Goal: Task Accomplishment & Management: Complete application form

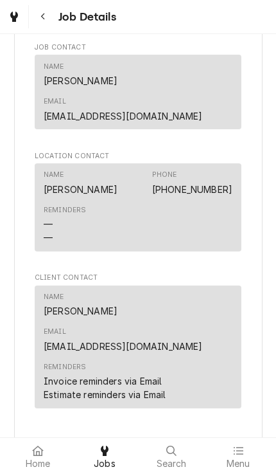
scroll to position [967, 0]
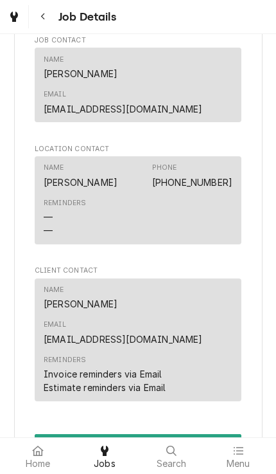
click at [220, 434] on button "Complete Job" at bounding box center [138, 446] width 207 height 24
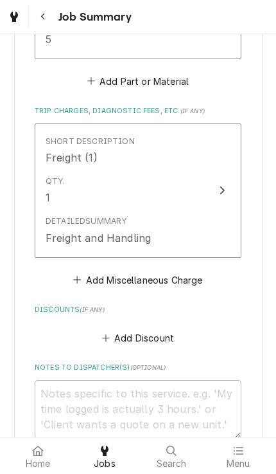
scroll to position [1289, 0]
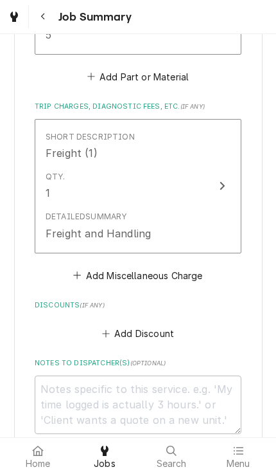
click at [190, 266] on button "Add Miscellaneous Charge" at bounding box center [138, 275] width 134 height 18
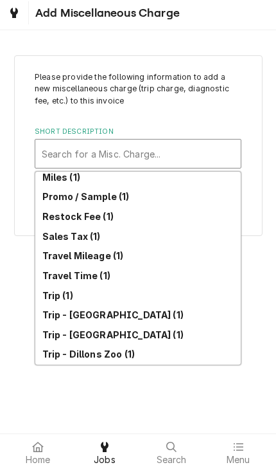
scroll to position [299, 0]
click at [193, 295] on div "Trip (1)" at bounding box center [138, 299] width 206 height 20
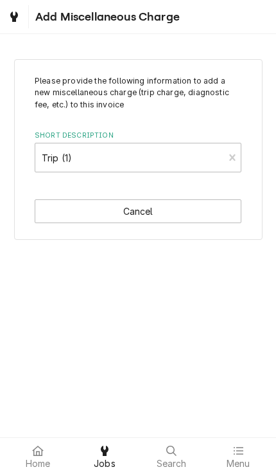
type textarea "x"
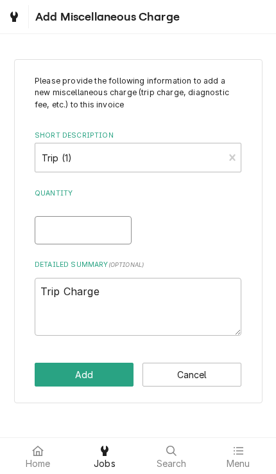
click at [45, 233] on input "Quantity" at bounding box center [83, 230] width 97 height 28
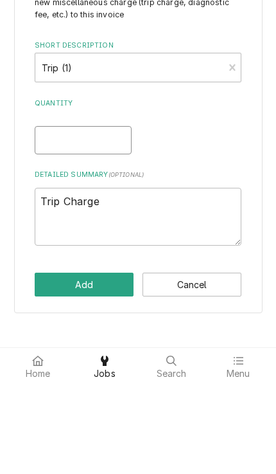
type input "1"
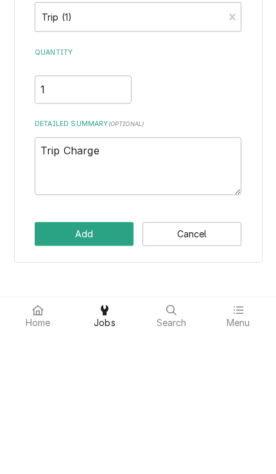
click at [47, 362] on button "Add" at bounding box center [84, 374] width 99 height 24
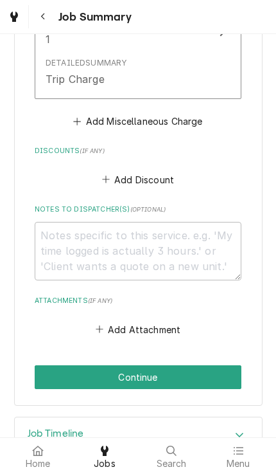
scroll to position [1594, 0]
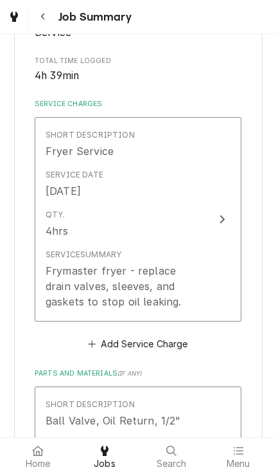
scroll to position [325, 0]
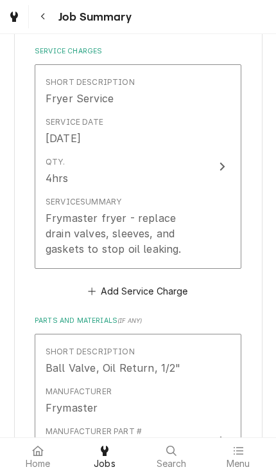
click at [200, 256] on div "Frymaster fryer - replace drain valves, sleeves, and gaskets to stop oil leakin…" at bounding box center [125, 233] width 158 height 46
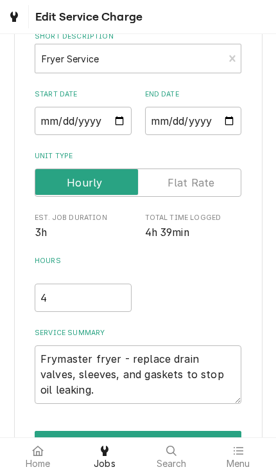
scroll to position [89, 0]
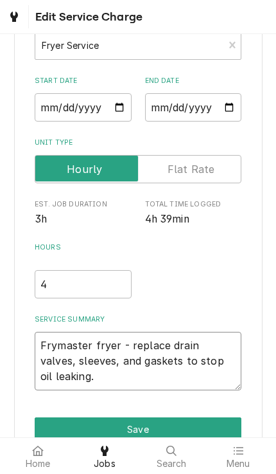
click at [169, 377] on textarea "Frymaster fryer - replace drain valves, sleeves, and gaskets to stop oil leakin…" at bounding box center [138, 361] width 207 height 58
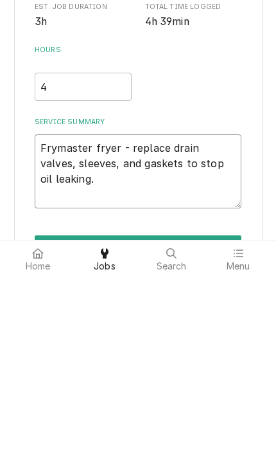
type textarea "x"
type textarea "Frymaster fryer - replace drain valves, sleeves, and gaskets to stop oil leakin…"
type textarea "x"
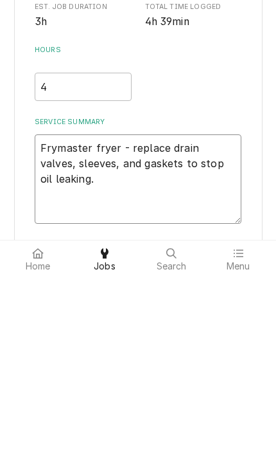
type textarea "Frymaster fryer - replace drain valves, sleeves, and gaskets to stop oil leakin…"
type textarea "x"
type textarea "Frymaster fryer - replace drain valves, sleeves, and gaskets to stop oil leakin…"
type textarea "x"
type textarea "Frymaster fryer - replace drain valves, sleeves, and gaskets to stop oil leakin…"
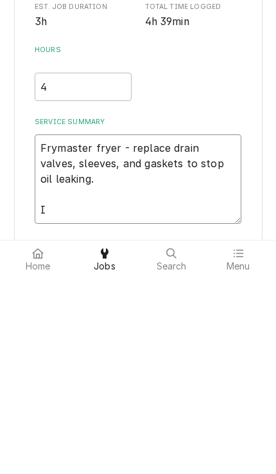
type textarea "x"
type textarea "Frymaster fryer - replace drain valves, sleeves, and gaskets to stop oil leakin…"
type textarea "x"
type textarea "Frymaster fryer - replace drain valves, sleeves, and gaskets to stop oil leakin…"
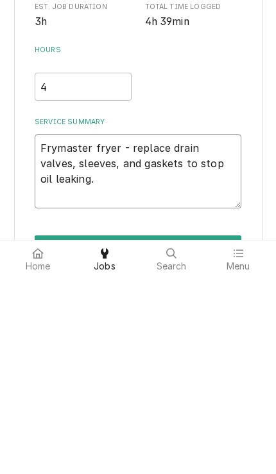
type textarea "x"
type textarea "Frymaster fryer - replace drain valves, sleeves, and gaskets to stop oil leakin…"
type textarea "x"
type textarea "Frymaster fryer - replace drain valves, sleeves, and gaskets to stop oil leakin…"
type textarea "x"
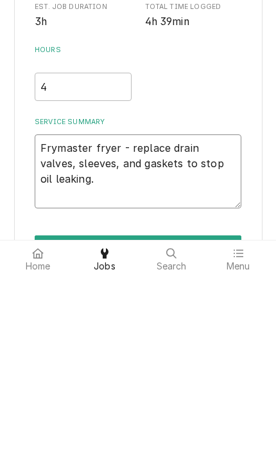
type textarea "Frymaster fryer - replace drain valves, sleeves, and gaskets to stop oil leakin…"
type textarea "x"
type textarea "Frymaster fryer - replace drain valves, sleeves, and gaskets to stop oil leakin…"
type textarea "x"
type textarea "Frymaster fryer - replace drain valves, sleeves, and gaskets to stop oil leakin…"
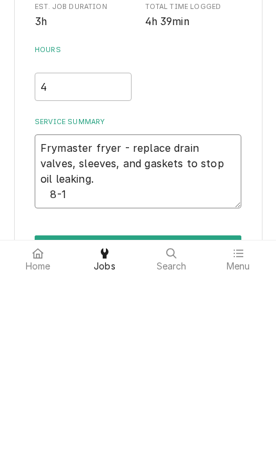
type textarea "x"
type textarea "Frymaster fryer - replace drain valves, sleeves, and gaskets to stop oil leakin…"
type textarea "x"
type textarea "Frymaster fryer - replace drain valves, sleeves, and gaskets to stop oil leakin…"
type textarea "x"
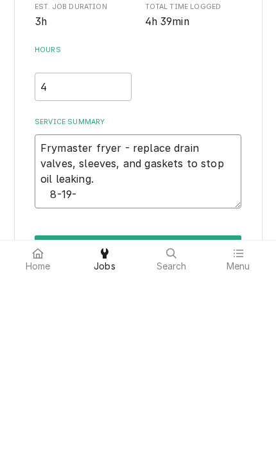
type textarea "Frymaster fryer - replace drain valves, sleeves, and gaskets to stop oil leakin…"
type textarea "x"
type textarea "Frymaster fryer - replace drain valves, sleeves, and gaskets to stop oil leakin…"
type textarea "x"
type textarea "Frymaster fryer - replace drain valves, sleeves, and gaskets to stop oil leakin…"
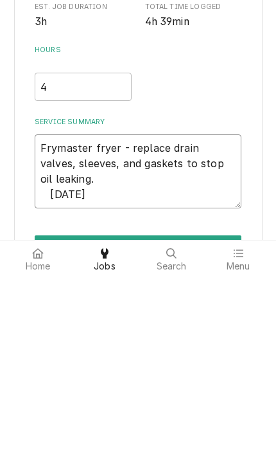
type textarea "x"
type textarea "Frymaster fryer - replace drain valves, sleeves, and gaskets to stop oil leakin…"
type textarea "x"
type textarea "Frymaster fryer - replace drain valves, sleeves, and gaskets to stop oil leakin…"
type textarea "x"
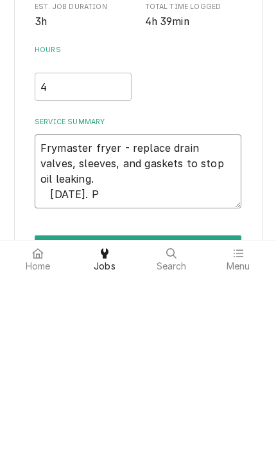
type textarea "Frymaster fryer - replace drain valves, sleeves, and gaskets to stop oil leakin…"
type textarea "x"
type textarea "Frymaster fryer - replace drain valves, sleeves, and gaskets to stop oil leakin…"
type textarea "x"
type textarea "Frymaster fryer - replace drain valves, sleeves, and gaskets to stop oil leakin…"
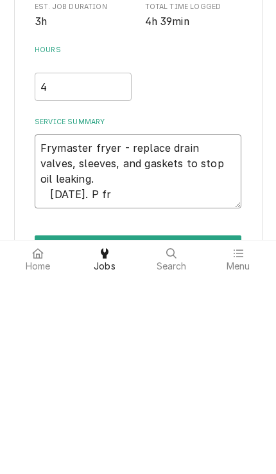
type textarea "x"
type textarea "Frymaster fryer - replace drain valves, sleeves, and gaskets to stop oil leakin…"
type textarea "x"
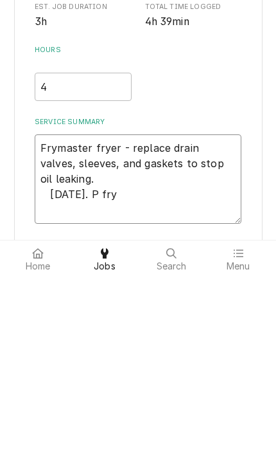
type textarea "Frymaster fryer - replace drain valves, sleeves, and gaskets to stop oil leakin…"
type textarea "x"
type textarea "Frymaster fryer - replace drain valves, sleeves, and gaskets to stop oil leakin…"
type textarea "x"
type textarea "Frymaster fryer - replace drain valves, sleeves, and gaskets to stop oil leakin…"
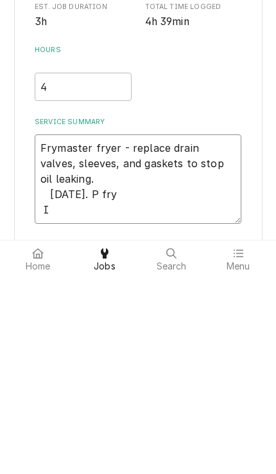
type textarea "x"
type textarea "Frymaster fryer - replace drain valves, sleeves, and gaskets to stop oil leakin…"
type textarea "x"
type textarea "Frymaster fryer - replace drain valves, sleeves, and gaskets to stop oil leakin…"
type textarea "x"
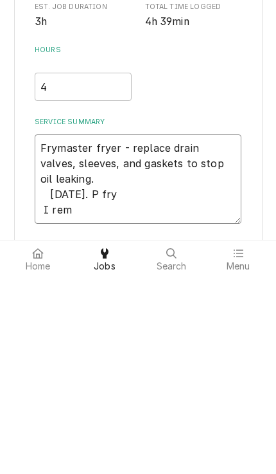
type textarea "Frymaster fryer - replace drain valves, sleeves, and gaskets to stop oil leakin…"
type textarea "x"
type textarea "Frymaster fryer - replace drain valves, sleeves, and gaskets to stop oil leakin…"
type textarea "x"
type textarea "Frymaster fryer - replace drain valves, sleeves, and gaskets to stop oil leakin…"
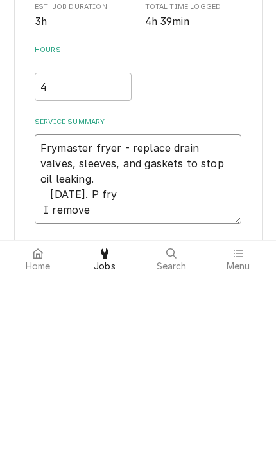
type textarea "x"
type textarea "Frymaster fryer - replace drain valves, sleeves, and gaskets to stop oil leakin…"
type textarea "x"
type textarea "Frymaster fryer - replace drain valves, sleeves, and gaskets to stop oil leakin…"
type textarea "x"
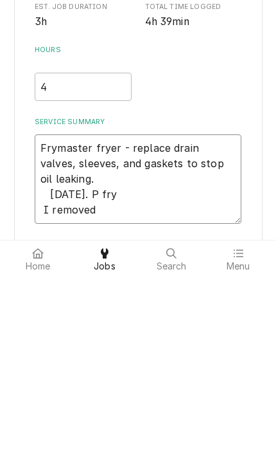
type textarea "Frymaster fryer - replace drain valves, sleeves, and gaskets to stop oil leakin…"
type textarea "x"
type textarea "Frymaster fryer - replace drain valves, sleeves, and gaskets to stop oil leakin…"
type textarea "x"
type textarea "Frymaster fryer - replace drain valves, sleeves, and gaskets to stop oil leakin…"
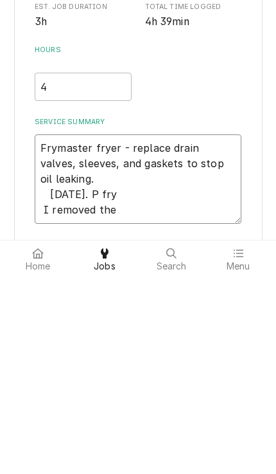
type textarea "x"
type textarea "Frymaster fryer - replace drain valves, sleeves, and gaskets to stop oil leakin…"
type textarea "x"
type textarea "Frymaster fryer - replace drain valves, sleeves, and gaskets to stop oil leakin…"
type textarea "x"
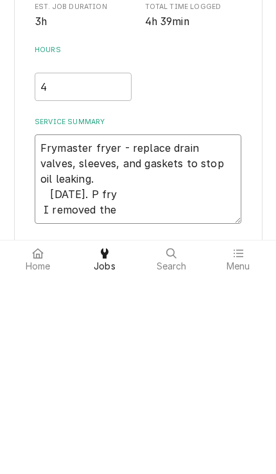
type textarea "Frymaster fryer - replace drain valves, sleeves, and gaskets to stop oil leakin…"
type textarea "x"
type textarea "Frymaster fryer - replace drain valves, sleeves, and gaskets to stop oil leakin…"
type textarea "x"
type textarea "Frymaster fryer - replace drain valves, sleeves, and gaskets to stop oil leakin…"
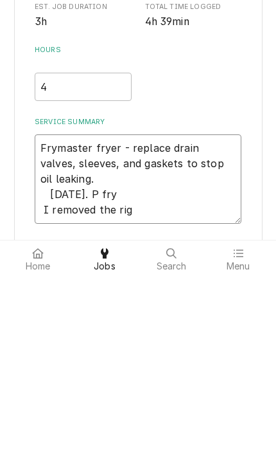
type textarea "x"
type textarea "Frymaster fryer - replace drain valves, sleeves, and gaskets to stop oil leakin…"
type textarea "x"
type textarea "Frymaster fryer - replace drain valves, sleeves, and gaskets to stop oil leakin…"
type textarea "x"
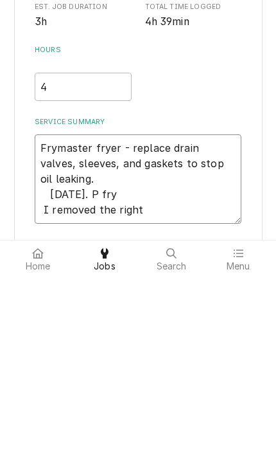
type textarea "Frymaster fryer - replace drain valves, sleeves, and gaskets to stop oil leakin…"
type textarea "x"
type textarea "Frymaster fryer - replace drain valves, sleeves, and gaskets to stop oil leakin…"
type textarea "x"
type textarea "Frymaster fryer - replace drain valves, sleeves, and gaskets to stop oil leakin…"
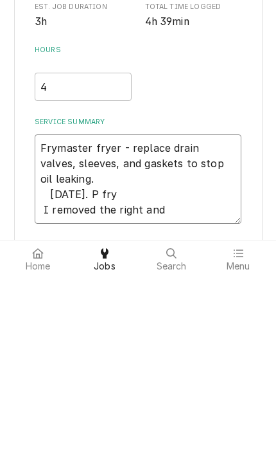
type textarea "x"
type textarea "Frymaster fryer - replace drain valves, sleeves, and gaskets to stop oil leakin…"
type textarea "x"
type textarea "Frymaster fryer - replace drain valves, sleeves, and gaskets to stop oil leakin…"
type textarea "x"
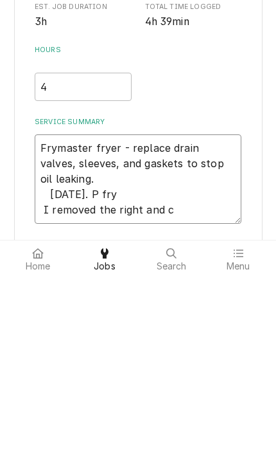
type textarea "Frymaster fryer - replace drain valves, sleeves, and gaskets to stop oil leakin…"
type textarea "x"
type textarea "Frymaster fryer - replace drain valves, sleeves, and gaskets to stop oil leakin…"
type textarea "x"
type textarea "Frymaster fryer - replace drain valves, sleeves, and gaskets to stop oil leakin…"
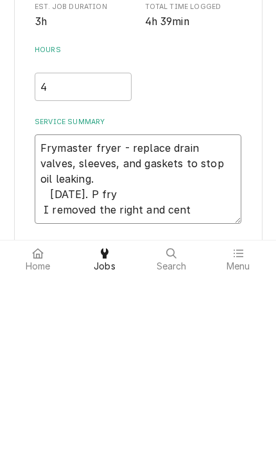
type textarea "x"
type textarea "Frymaster fryer - replace drain valves, sleeves, and gaskets to stop oil leakin…"
type textarea "x"
type textarea "Frymaster fryer - replace drain valves, sleeves, and gaskets to stop oil leakin…"
type textarea "x"
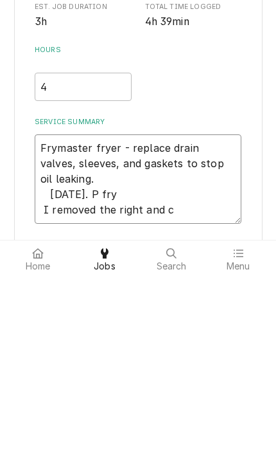
type textarea "Frymaster fryer - replace drain valves, sleeves, and gaskets to stop oil leakin…"
type textarea "x"
type textarea "Frymaster fryer - replace drain valves, sleeves, and gaskets to stop oil leakin…"
type textarea "x"
type textarea "Frymaster fryer - replace drain valves, sleeves, and gaskets to stop oil leakin…"
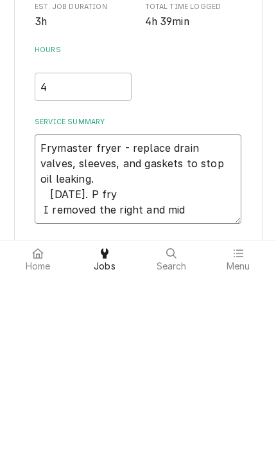
type textarea "x"
type textarea "Frymaster fryer - replace drain valves, sleeves, and gaskets to stop oil leakin…"
type textarea "x"
type textarea "Frymaster fryer - replace drain valves, sleeves, and gaskets to stop oil leakin…"
type textarea "x"
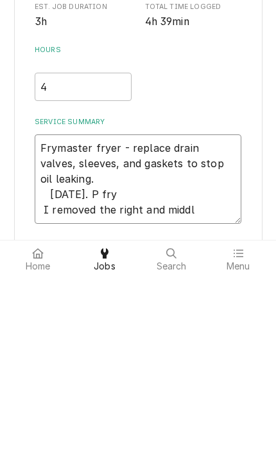
type textarea "Frymaster fryer - replace drain valves, sleeves, and gaskets to stop oil leakin…"
type textarea "x"
type textarea "Frymaster fryer - replace drain valves, sleeves, and gaskets to stop oil leakin…"
type textarea "x"
type textarea "Frymaster fryer - replace drain valves, sleeves, and gaskets to stop oil leakin…"
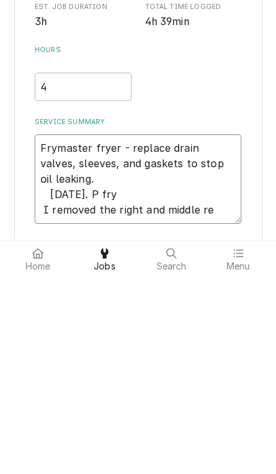
type textarea "x"
type textarea "Frymaster fryer - replace drain valves, sleeves, and gaskets to stop oil leakin…"
type textarea "x"
type textarea "Frymaster fryer - replace drain valves, sleeves, and gaskets to stop oil leakin…"
type textarea "x"
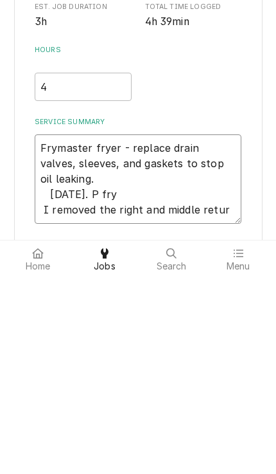
type textarea "Frymaster fryer - replace drain valves, sleeves, and gaskets to stop oil leakin…"
type textarea "x"
type textarea "Frymaster fryer - replace drain valves, sleeves, and gaskets to stop oil leakin…"
type textarea "x"
type textarea "Frymaster fryer - replace drain valves, sleeves, and gaskets to stop oil leakin…"
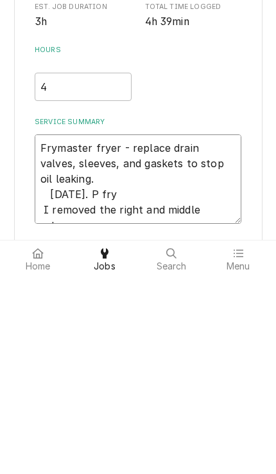
type textarea "x"
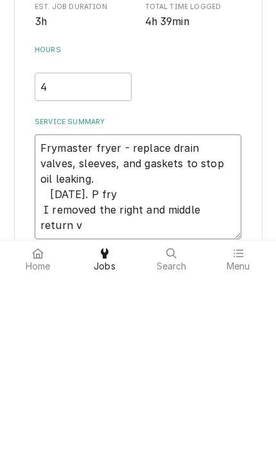
type textarea "Frymaster fryer - replace drain valves, sleeves, and gaskets to stop oil leakin…"
type textarea "x"
type textarea "Frymaster fryer - replace drain valves, sleeves, and gaskets to stop oil leakin…"
type textarea "x"
type textarea "Frymaster fryer - replace drain valves, sleeves, and gaskets to stop oil leakin…"
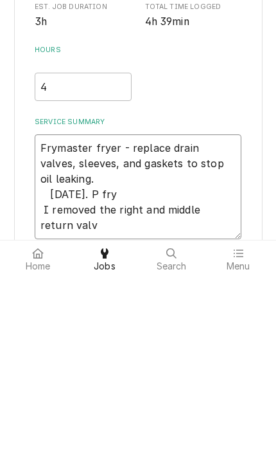
type textarea "x"
type textarea "Frymaster fryer - replace drain valves, sleeves, and gaskets to stop oil leakin…"
type textarea "x"
type textarea "Frymaster fryer - replace drain valves, sleeves, and gaskets to stop oil leakin…"
type textarea "x"
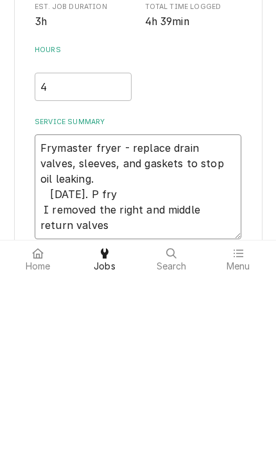
type textarea "Frymaster fryer - replace drain valves, sleeves, and gaskets to stop oil leakin…"
type textarea "x"
type textarea "Frymaster fryer - replace drain valves, sleeves, and gaskets to stop oil leakin…"
type textarea "x"
type textarea "Frymaster fryer - replace drain valves, sleeves, and gaskets to stop oil leakin…"
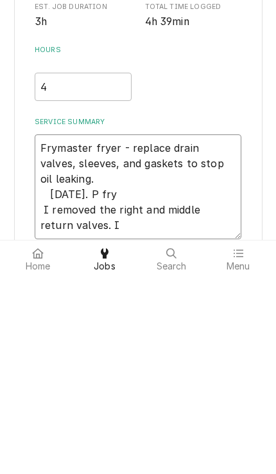
type textarea "x"
type textarea "Frymaster fryer - replace drain valves, sleeves, and gaskets to stop oil leakin…"
type textarea "x"
type textarea "Frymaster fryer - replace drain valves, sleeves, and gaskets to stop oil leakin…"
type textarea "x"
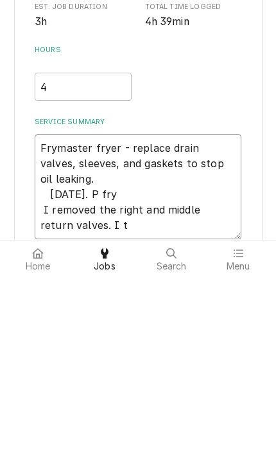
type textarea "Frymaster fryer - replace drain valves, sleeves, and gaskets to stop oil leakin…"
type textarea "x"
type textarea "Frymaster fryer - replace drain valves, sleeves, and gaskets to stop oil leakin…"
type textarea "x"
type textarea "Frymaster fryer - replace drain valves, sleeves, and gaskets to stop oil leakin…"
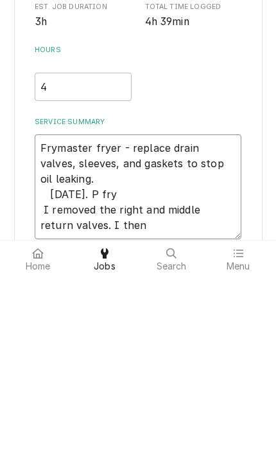
type textarea "x"
type textarea "Frymaster fryer - replace drain valves, sleeves, and gaskets to stop oil leakin…"
type textarea "x"
type textarea "Frymaster fryer - replace drain valves, sleeves, and gaskets to stop oil leakin…"
type textarea "x"
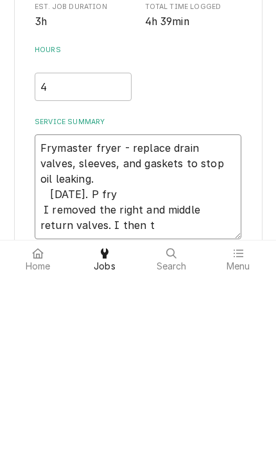
type textarea "Frymaster fryer - replace drain valves, sleeves, and gaskets to stop oil leakin…"
type textarea "x"
type textarea "Frymaster fryer - replace drain valves, sleeves, and gaskets to stop oil leakin…"
type textarea "x"
type textarea "Frymaster fryer - replace drain valves, sleeves, and gaskets to stop oil leakin…"
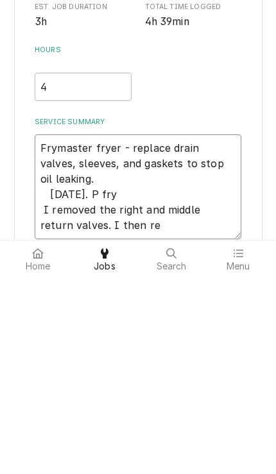
type textarea "x"
type textarea "Frymaster fryer - replace drain valves, sleeves, and gaskets to stop oil leakin…"
type textarea "x"
type textarea "Frymaster fryer - replace drain valves, sleeves, and gaskets to stop oil leakin…"
type textarea "x"
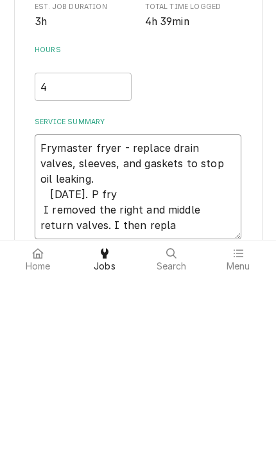
type textarea "Frymaster fryer - replace drain valves, sleeves, and gaskets to stop oil leakin…"
type textarea "x"
type textarea "Frymaster fryer - replace drain valves, sleeves, and gaskets to stop oil leakin…"
type textarea "x"
type textarea "Frymaster fryer - replace drain valves, sleeves, and gaskets to stop oil leakin…"
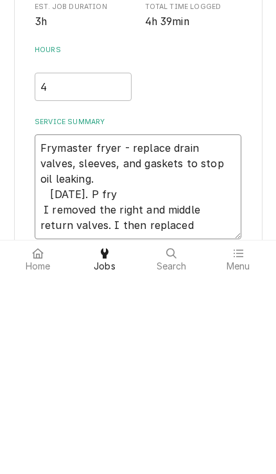
type textarea "x"
type textarea "Frymaster fryer - replace drain valves, sleeves, and gaskets to stop oil leakin…"
type textarea "x"
type textarea "Frymaster fryer - replace drain valves, sleeves, and gaskets to stop oil leakin…"
type textarea "x"
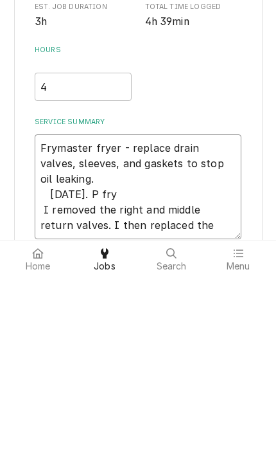
type textarea "Frymaster fryer - replace drain valves, sleeves, and gaskets to stop oil leakin…"
type textarea "x"
type textarea "Frymaster fryer - replace drain valves, sleeves, and gaskets to stop oil leakin…"
type textarea "x"
type textarea "Frymaster fryer - replace drain valves, sleeves, and gaskets to stop oil leakin…"
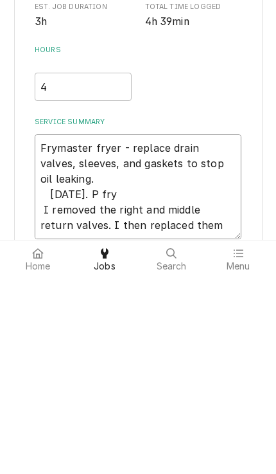
type textarea "x"
type textarea "Frymaster fryer - replace drain valves, sleeves, and gaskets to stop oil leakin…"
type textarea "x"
type textarea "Frymaster fryer - replace drain valves, sleeves, and gaskets to stop oil leakin…"
type textarea "x"
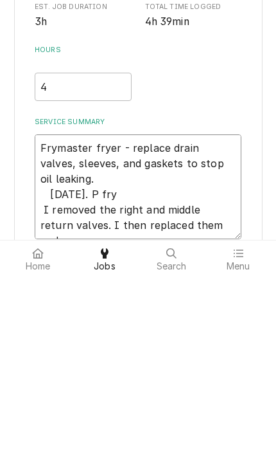
type textarea "Frymaster fryer - replace drain valves, sleeves, and gaskets to stop oil leakin…"
type textarea "x"
type textarea "Frymaster fryer - replace drain valves, sleeves, and gaskets to stop oil leakin…"
type textarea "x"
type textarea "Frymaster fryer - replace drain valves, sleeves, and gaskets to stop oil leakin…"
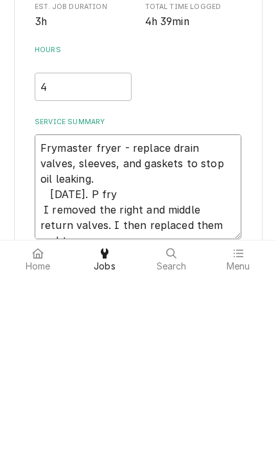
type textarea "x"
type textarea "Frymaster fryer - replace drain valves, sleeves, and gaskets to stop oil leakin…"
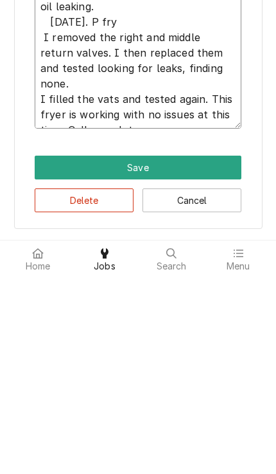
scroll to position [260, 0]
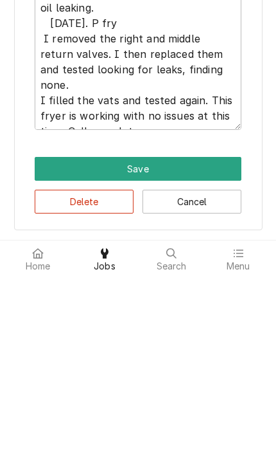
click at [53, 354] on button "Save" at bounding box center [138, 366] width 207 height 24
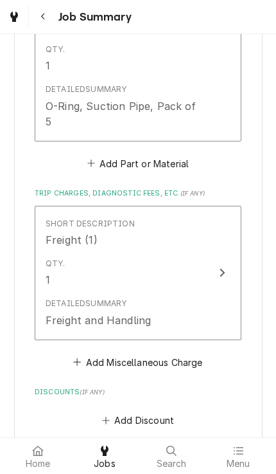
scroll to position [1342, 0]
click at [197, 352] on button "Add Miscellaneous Charge" at bounding box center [138, 361] width 134 height 18
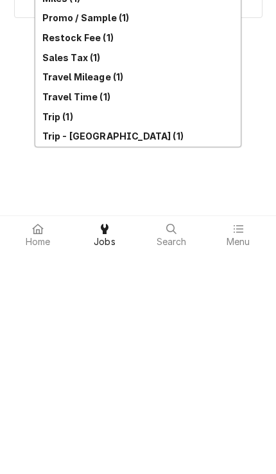
scroll to position [263, 0]
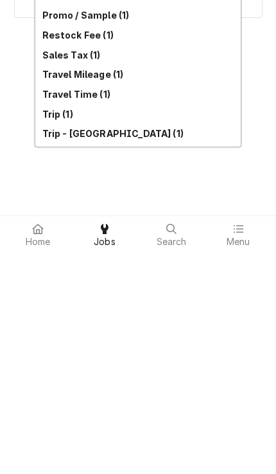
click at [47, 330] on strong "Trip (1)" at bounding box center [57, 335] width 31 height 11
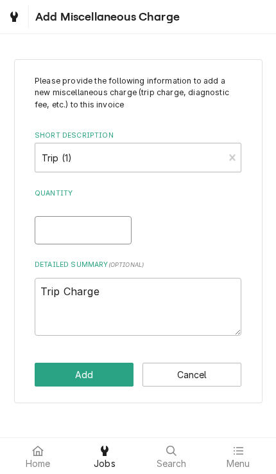
click at [54, 228] on input "Quantity" at bounding box center [83, 230] width 97 height 28
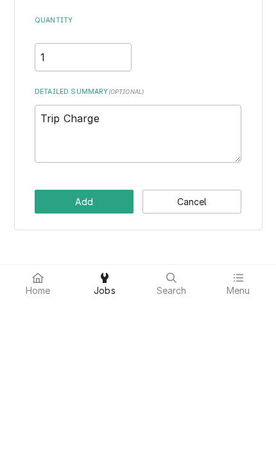
click at [53, 362] on button "Add" at bounding box center [84, 374] width 99 height 24
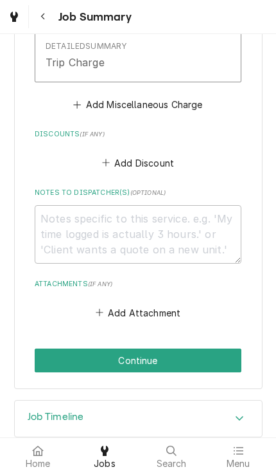
scroll to position [1738, 0]
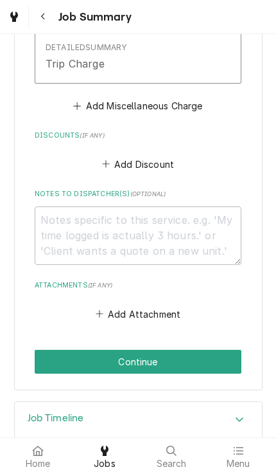
click at [229, 350] on button "Continue" at bounding box center [138, 362] width 207 height 24
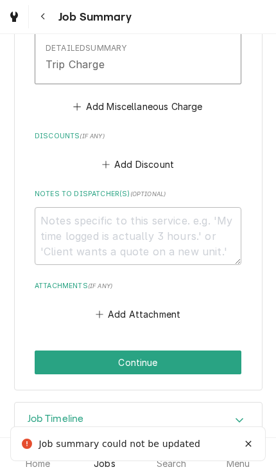
click at [229, 350] on button "Continue" at bounding box center [138, 362] width 207 height 24
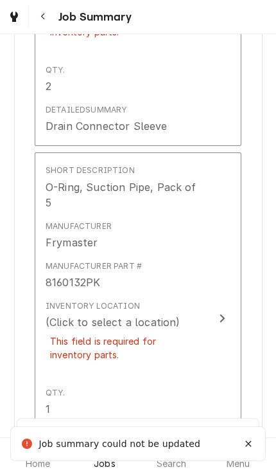
scroll to position [1305, 0]
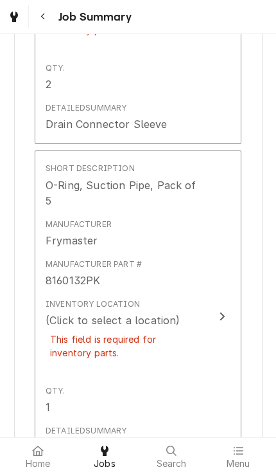
click at [230, 310] on div "Update Line Item" at bounding box center [222, 315] width 17 height 15
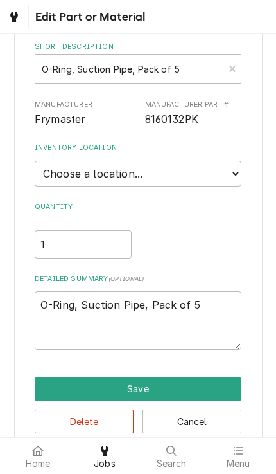
scroll to position [71, 0]
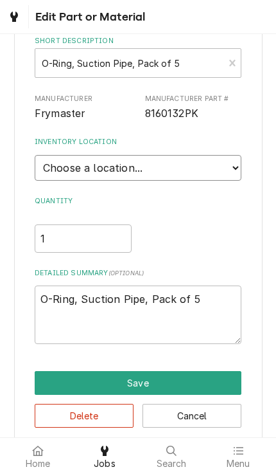
click at [229, 165] on select "Choose a location... QBD Warehouse" at bounding box center [138, 168] width 207 height 26
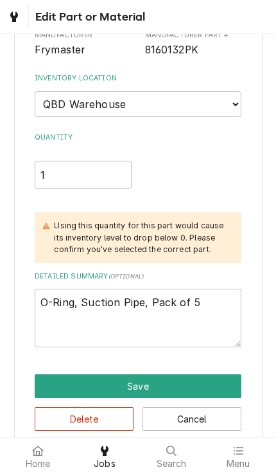
click at [191, 374] on button "Save" at bounding box center [138, 386] width 207 height 24
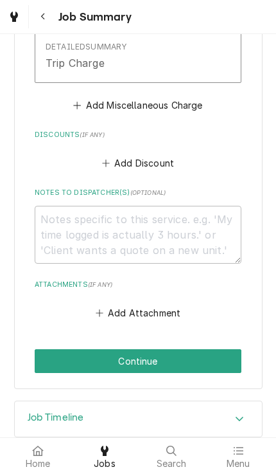
scroll to position [2042, 0]
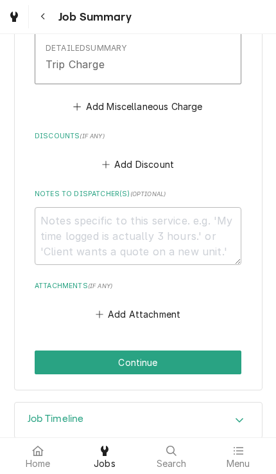
click at [210, 350] on button "Continue" at bounding box center [138, 362] width 207 height 24
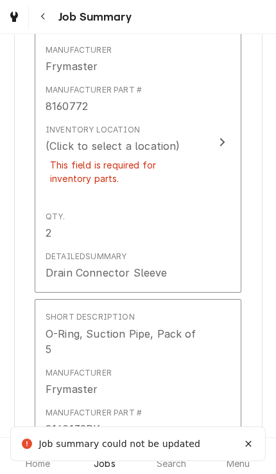
scroll to position [1102, 0]
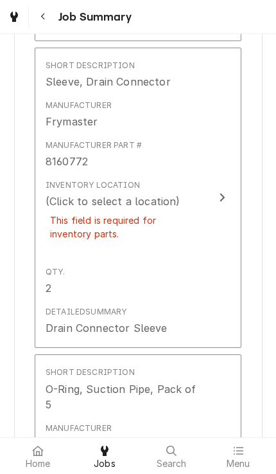
click at [236, 213] on button "Short Description Sleeve, Drain Connector Manufacturer Frymaster Manufacturer P…" at bounding box center [138, 198] width 207 height 301
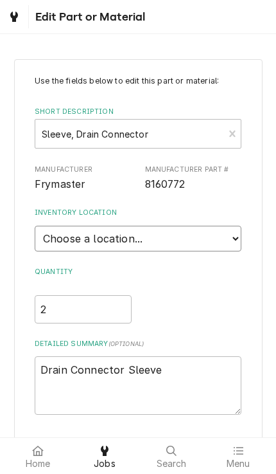
click at [236, 229] on select "Choose a location... QBD Warehouse" at bounding box center [138, 239] width 207 height 26
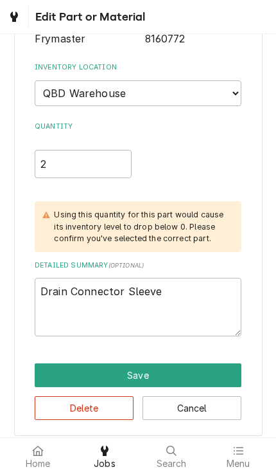
click at [216, 363] on button "Save" at bounding box center [138, 375] width 207 height 24
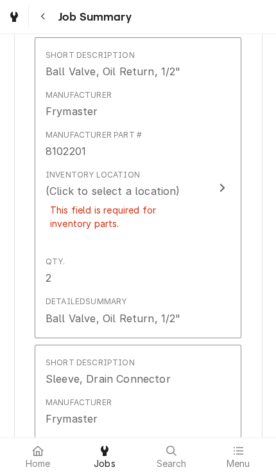
scroll to position [805, 0]
click at [226, 195] on div "Update Line Item" at bounding box center [222, 187] width 17 height 15
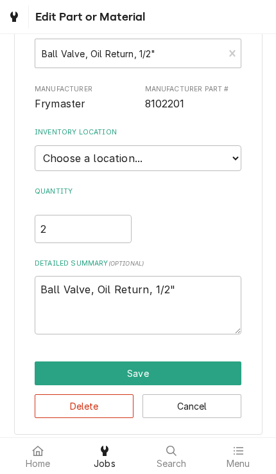
scroll to position [80, 0]
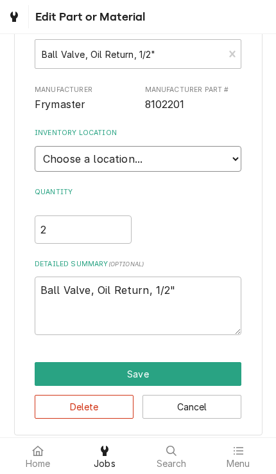
click at [76, 146] on select "Choose a location... QBD Warehouse" at bounding box center [138, 159] width 207 height 26
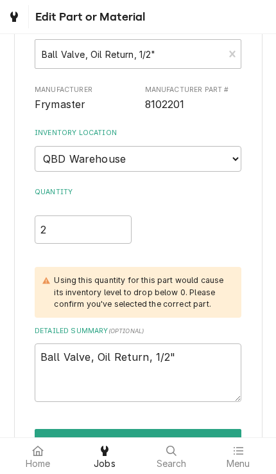
click at [196, 429] on button "Save" at bounding box center [138, 441] width 207 height 24
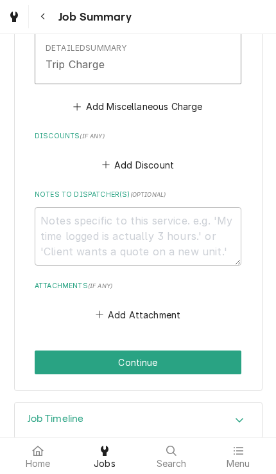
click at [228, 350] on button "Continue" at bounding box center [138, 362] width 207 height 24
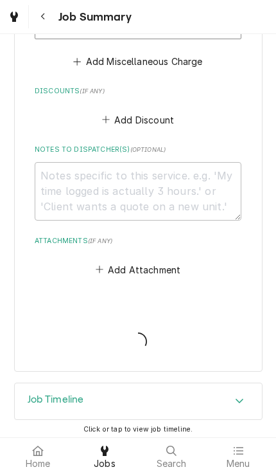
scroll to position [1976, 0]
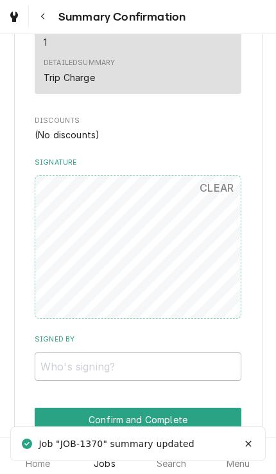
scroll to position [1420, 0]
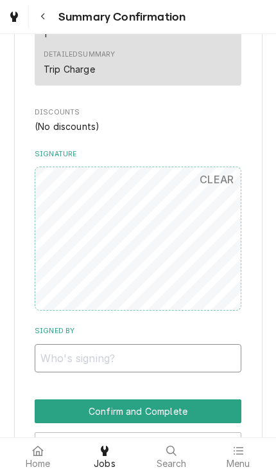
click at [211, 344] on input "Signed By" at bounding box center [138, 358] width 207 height 28
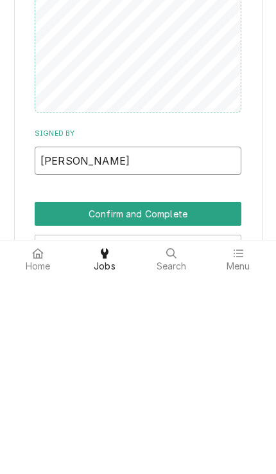
type input "[PERSON_NAME]"
click at [232, 399] on button "Confirm and Complete" at bounding box center [138, 411] width 207 height 24
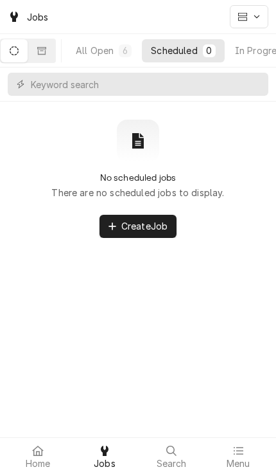
click at [31, 457] on div at bounding box center [37, 450] width 15 height 15
